Goal: Find specific page/section: Find specific page/section

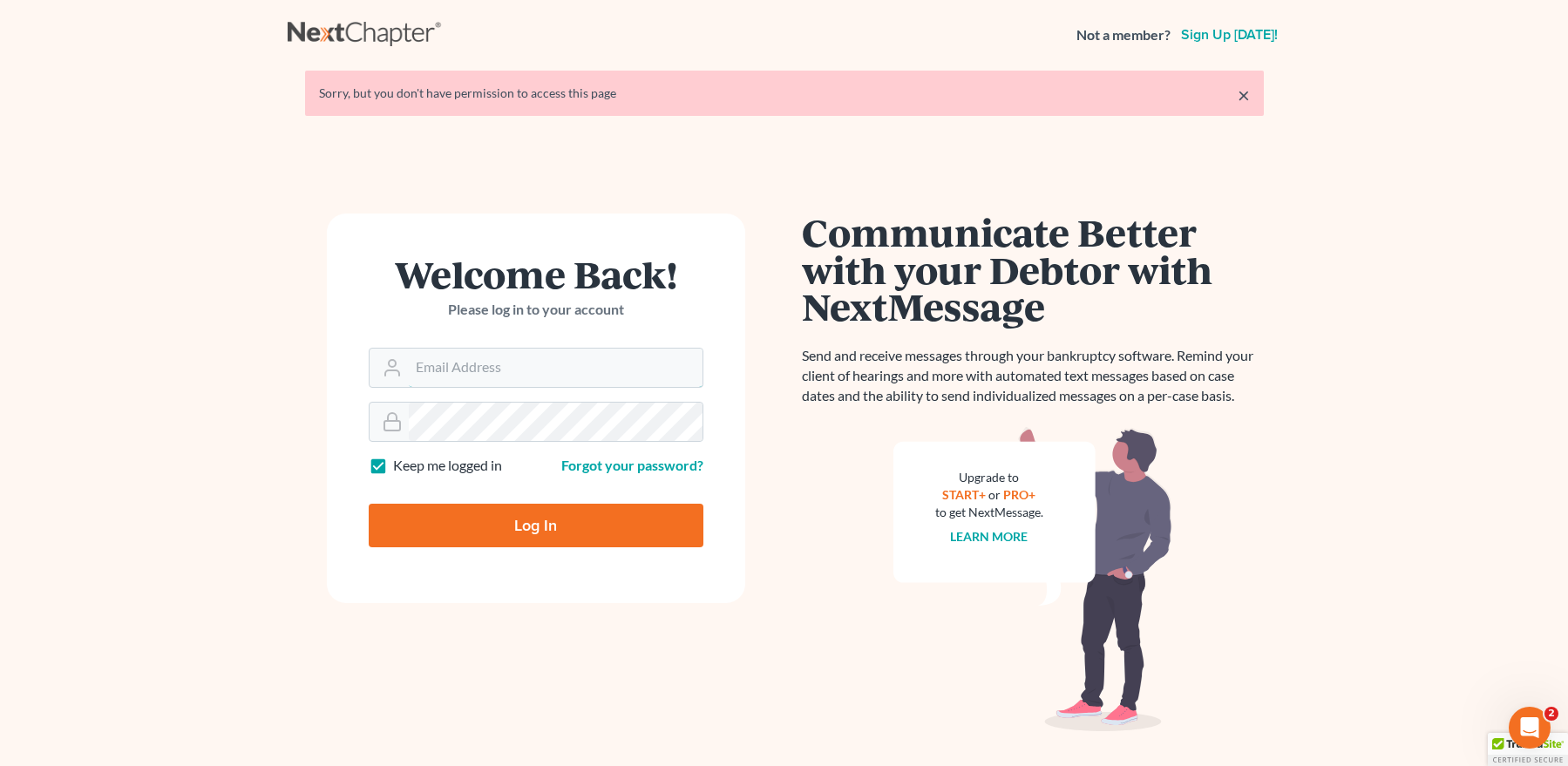
type input "[EMAIL_ADDRESS][DOMAIN_NAME]"
click at [533, 516] on input "Log In" at bounding box center [536, 526] width 335 height 44
type input "Thinking..."
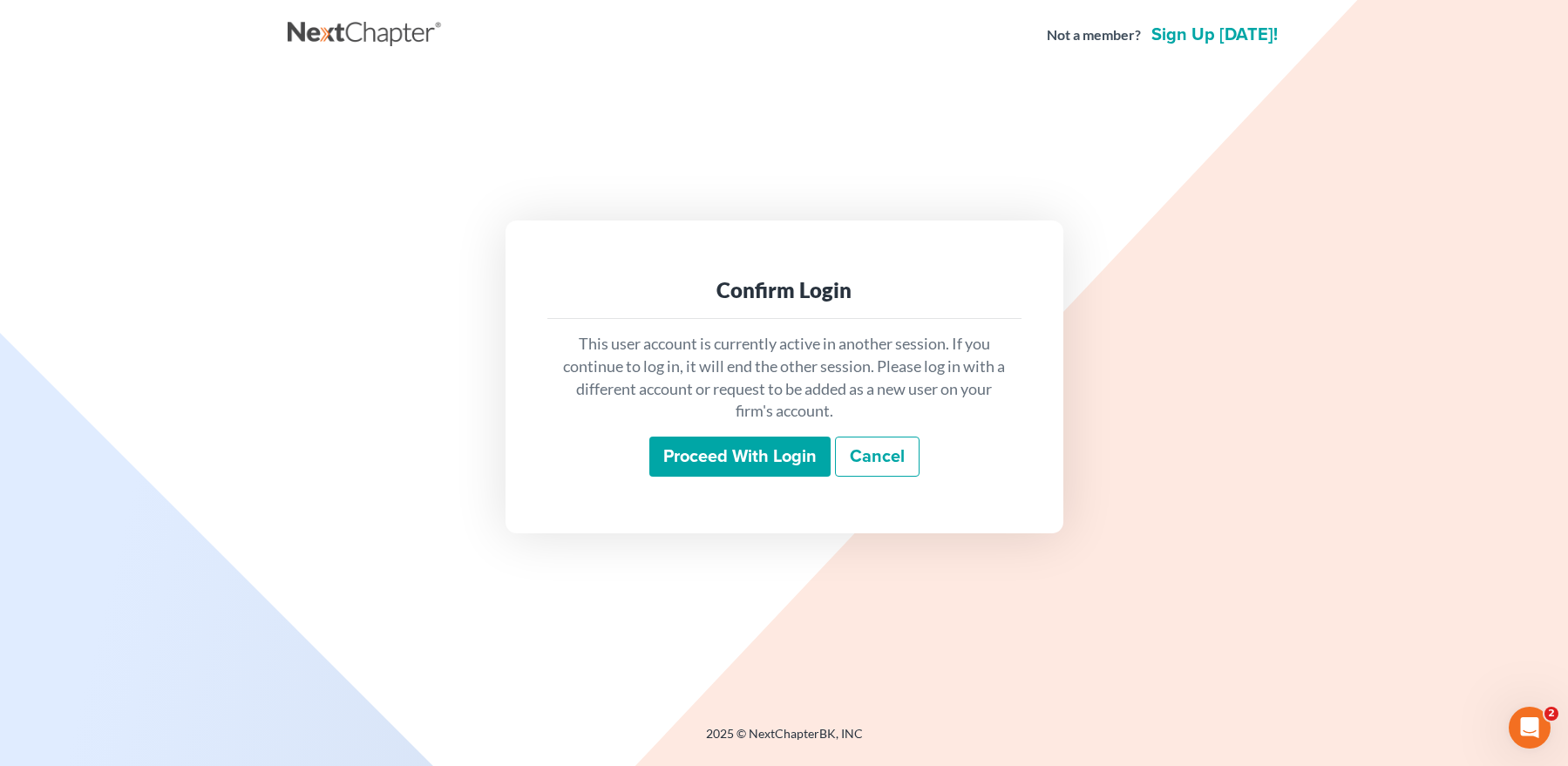
click at [667, 455] on input "Proceed with login" at bounding box center [740, 457] width 181 height 40
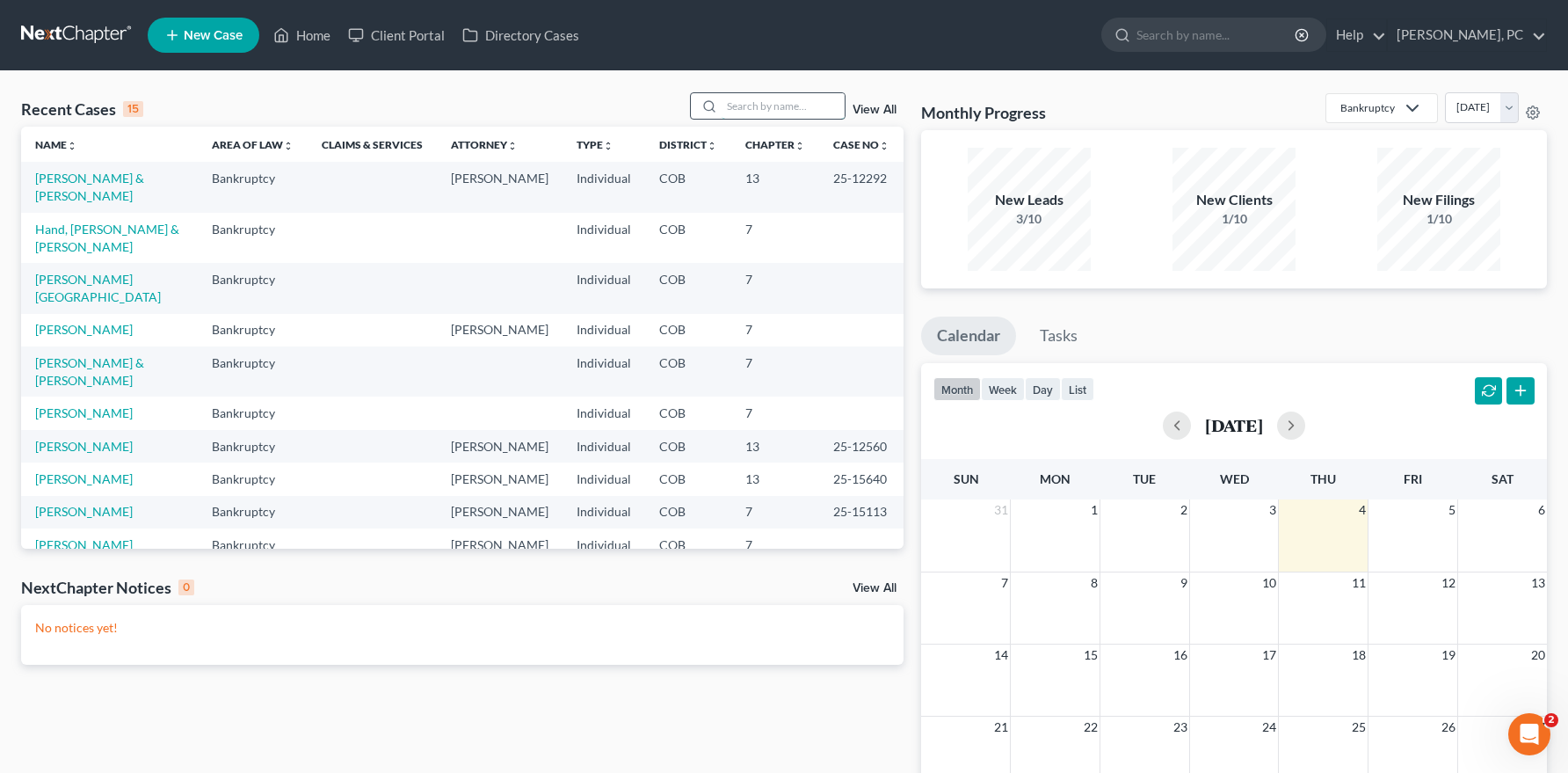
click at [746, 110] on input "search" at bounding box center [783, 106] width 123 height 26
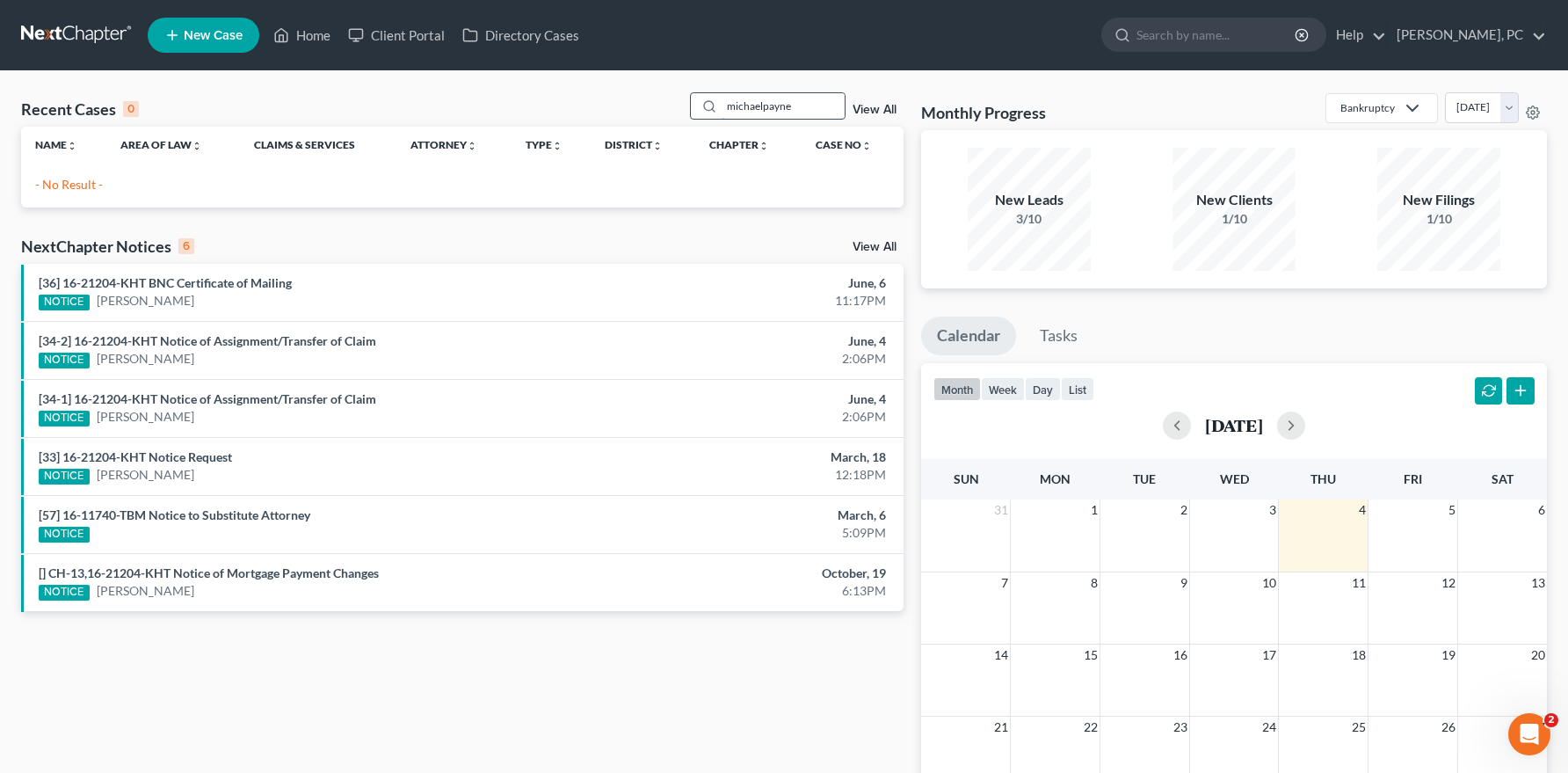
type input "michael payne"
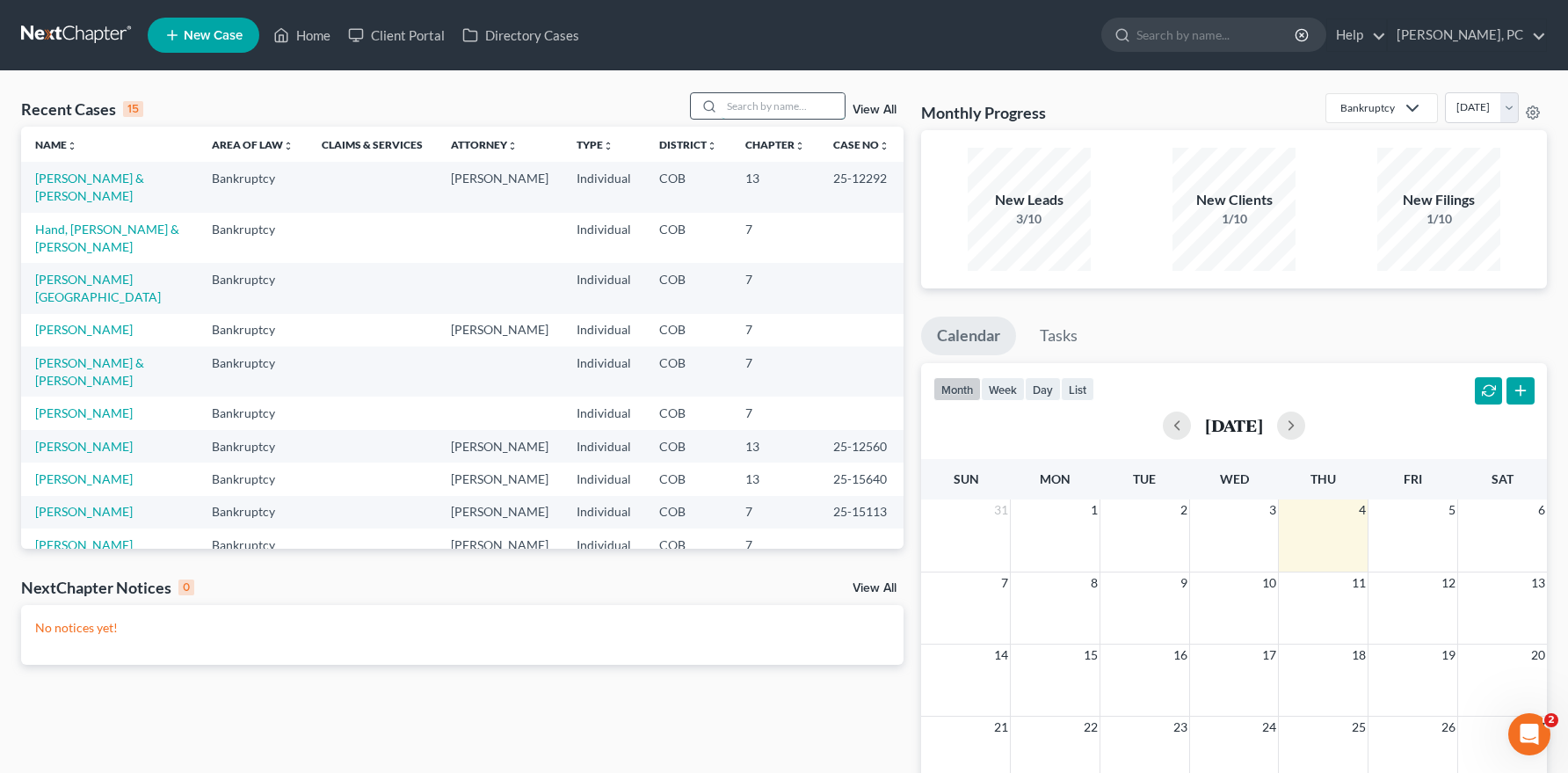
click at [754, 111] on input "search" at bounding box center [783, 106] width 123 height 26
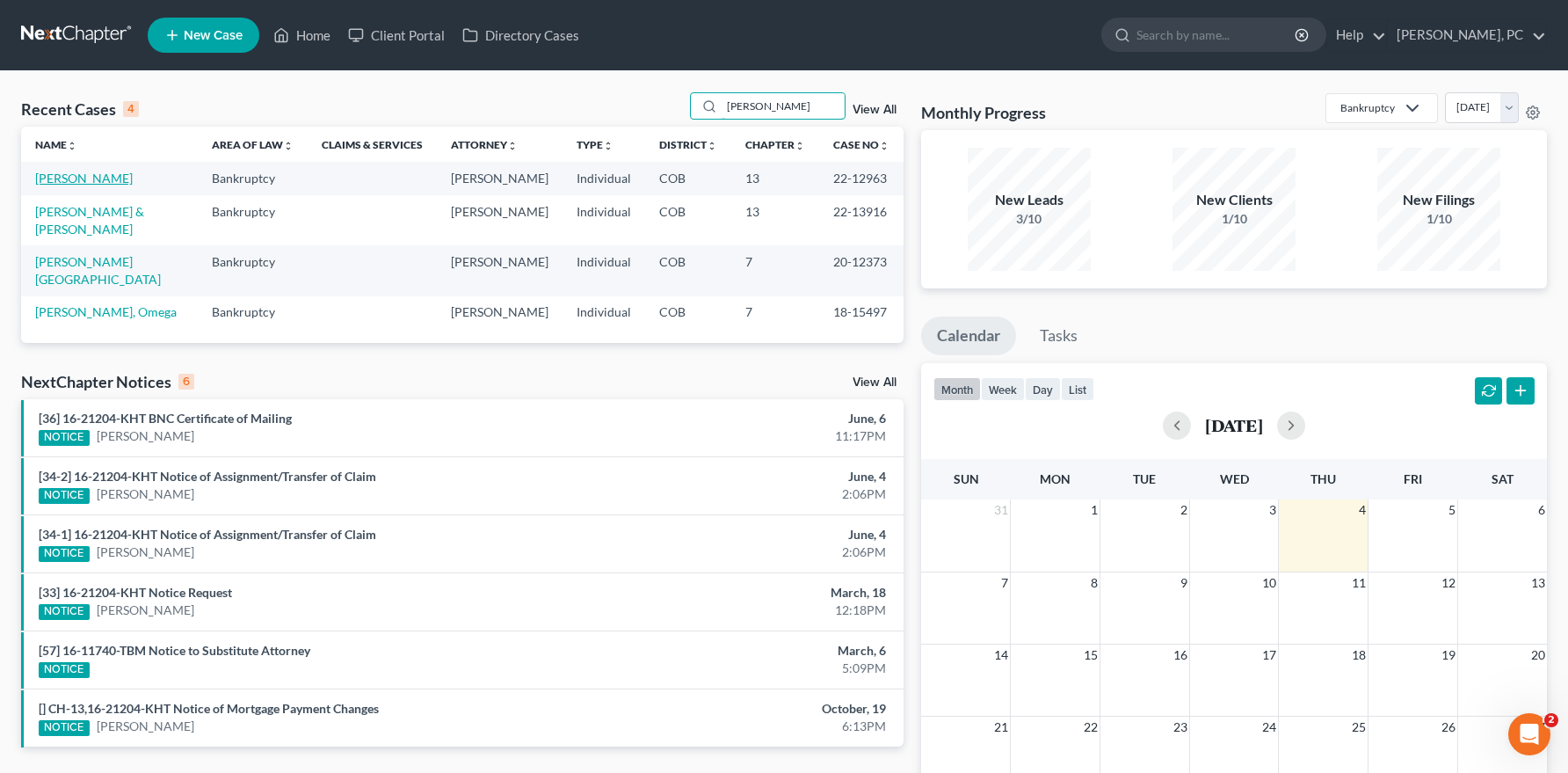
type input "[PERSON_NAME]"
click at [95, 175] on link "[PERSON_NAME]" at bounding box center [84, 178] width 98 height 15
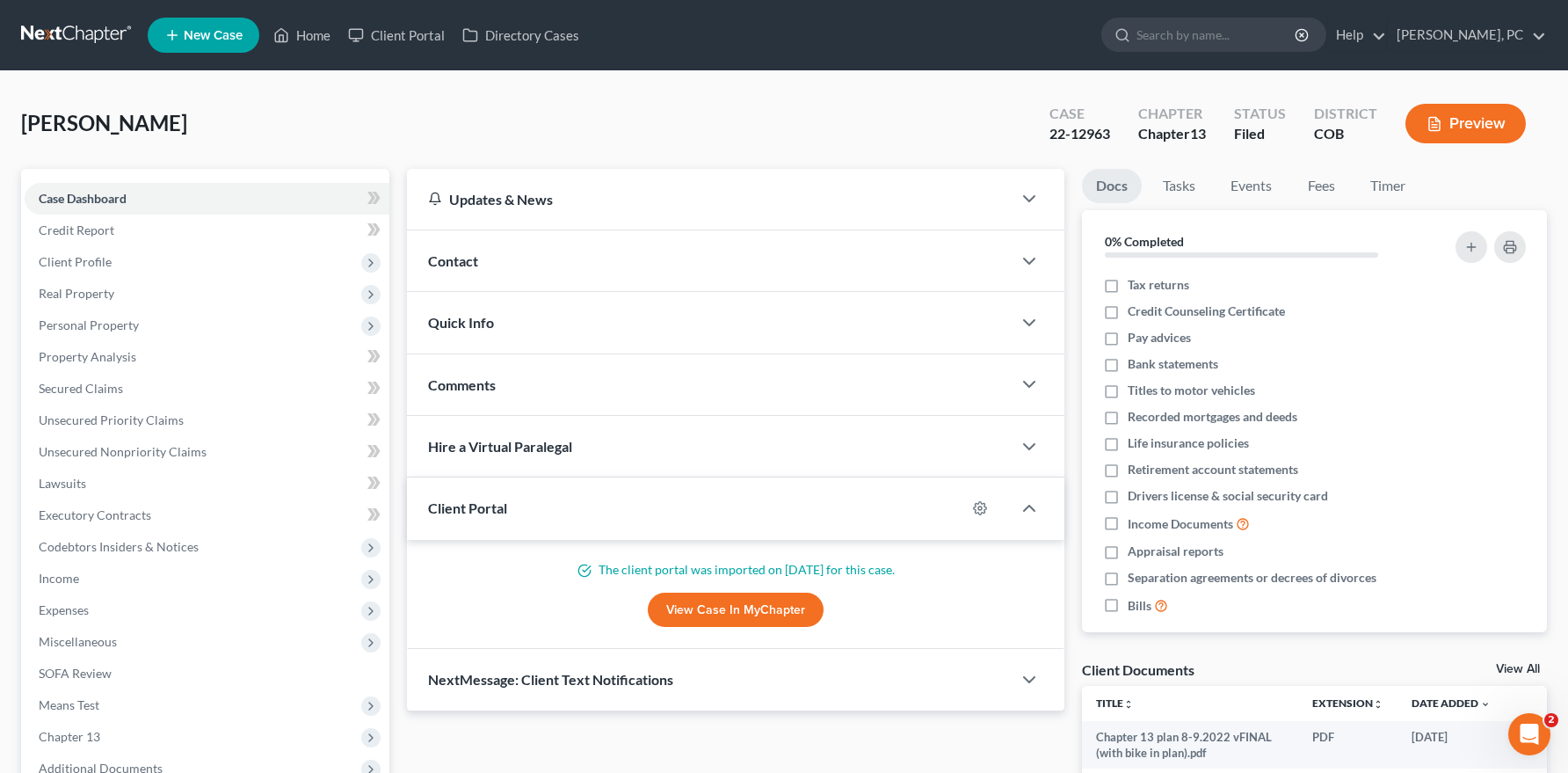
click at [729, 621] on link "View Case in MyChapter" at bounding box center [735, 610] width 176 height 35
